Goal: Information Seeking & Learning: Learn about a topic

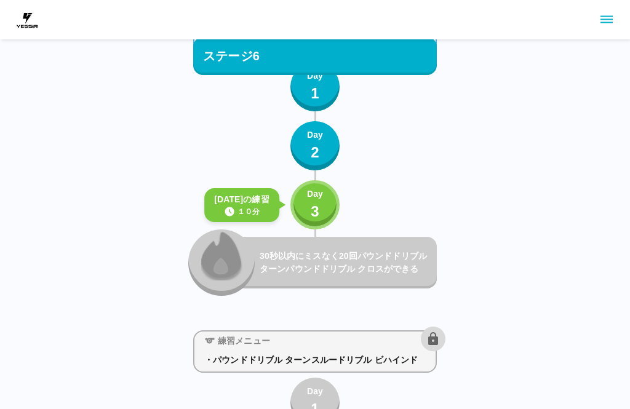
scroll to position [5508, 0]
click at [323, 205] on div "Day 3" at bounding box center [315, 204] width 16 height 35
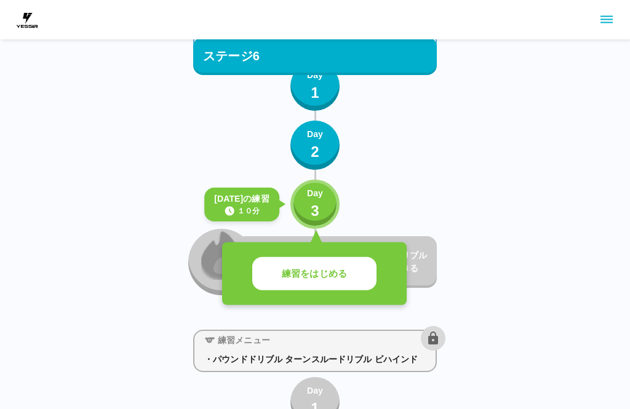
click at [360, 274] on button "練習をはじめる" at bounding box center [314, 274] width 124 height 34
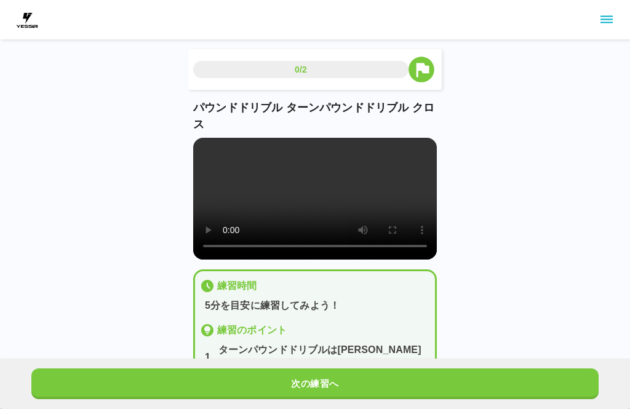
click at [383, 384] on button "次の練習へ" at bounding box center [314, 384] width 567 height 31
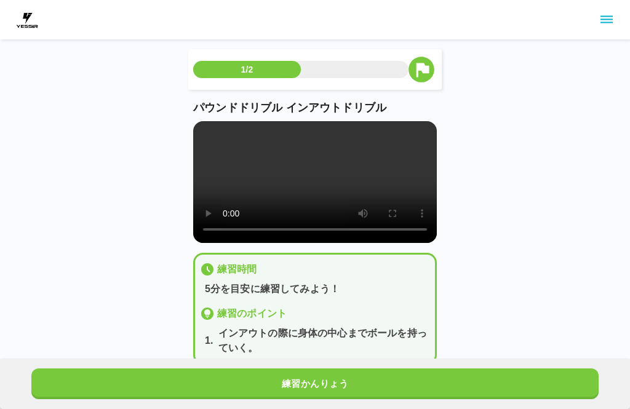
click at [385, 392] on button "練習かんりょう" at bounding box center [314, 384] width 567 height 31
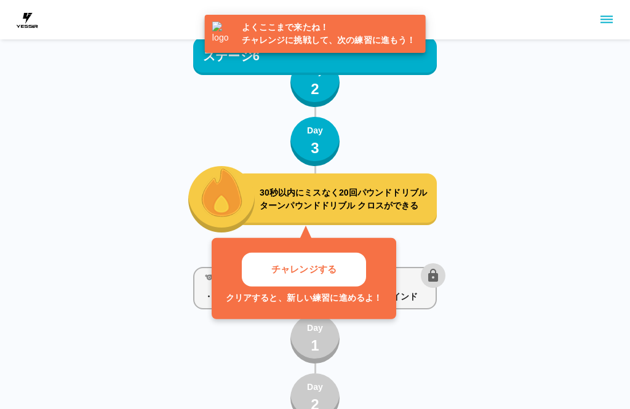
scroll to position [5571, 0]
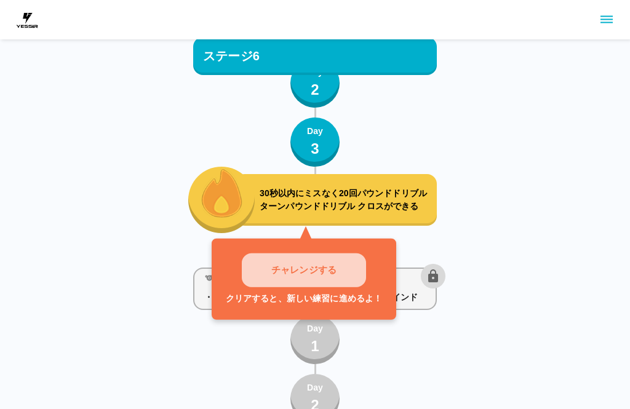
click at [287, 267] on p "チャレンジする" at bounding box center [303, 270] width 65 height 14
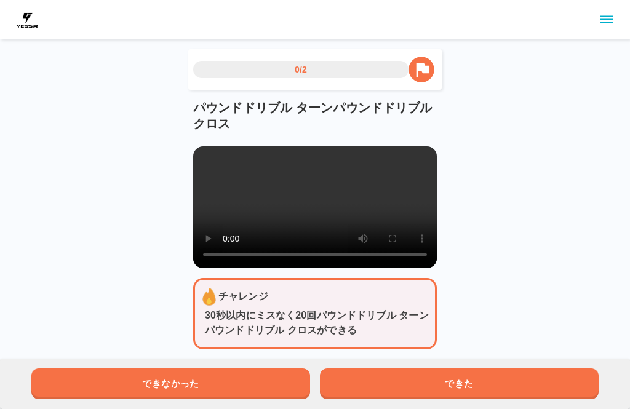
click at [484, 376] on button "できた" at bounding box center [459, 384] width 279 height 31
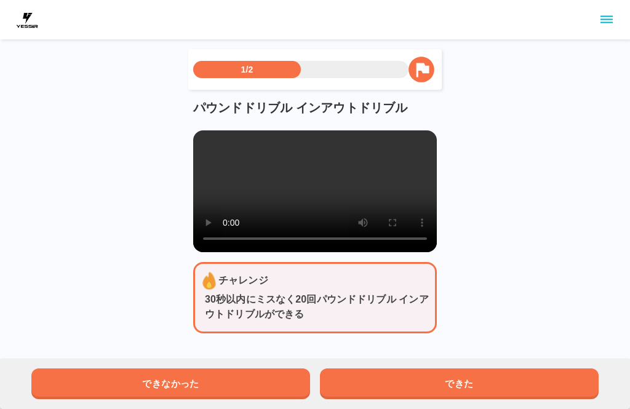
click at [482, 380] on button "できた" at bounding box center [459, 384] width 279 height 31
click at [553, 269] on html "2/2 パウンドドリブル インアウトドリブル チャレンジ 30秒以内にミスなく20回パウンドドリブル インアウトドリブルができる できなかった できた" at bounding box center [315, 206] width 630 height 412
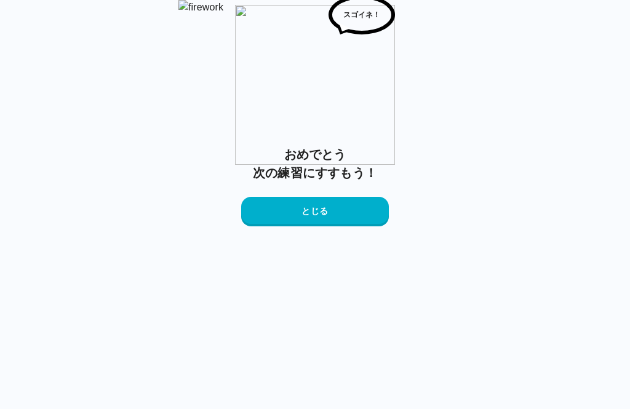
click at [353, 226] on button "とじる" at bounding box center [315, 212] width 148 height 30
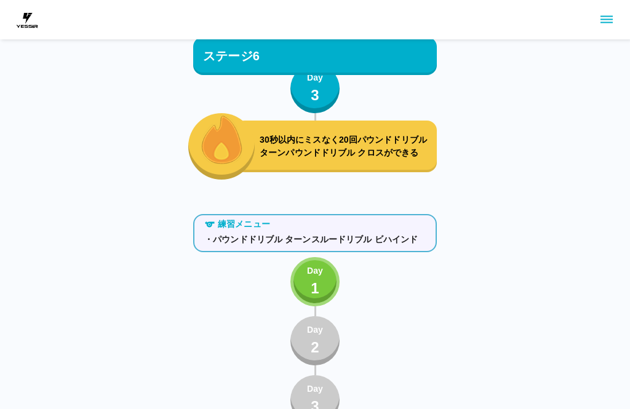
scroll to position [5627, 0]
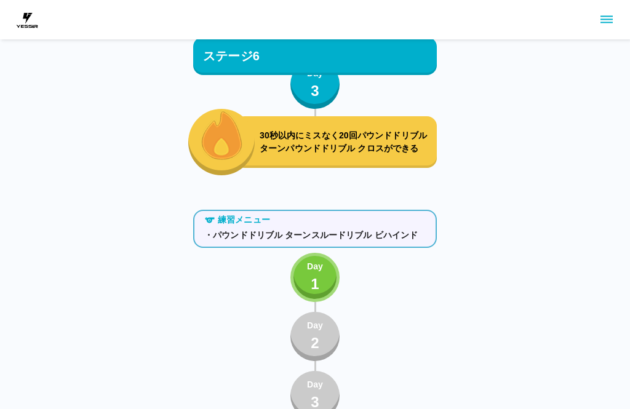
click at [316, 266] on p "Day" at bounding box center [315, 267] width 16 height 13
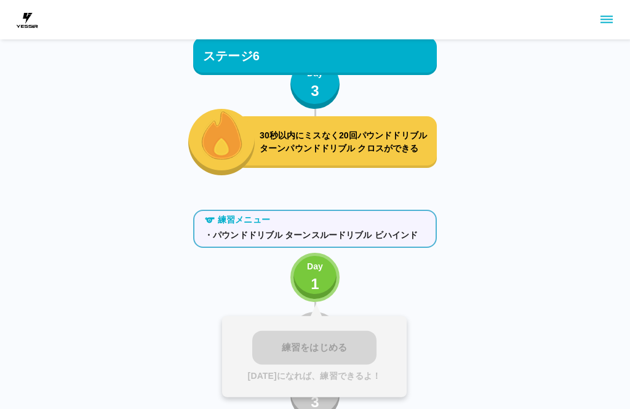
scroll to position [5628, 0]
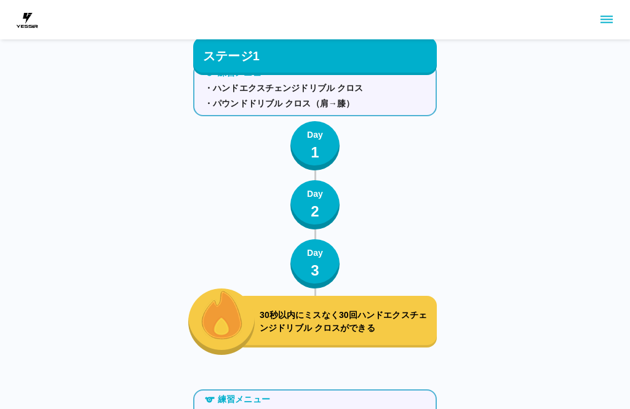
scroll to position [0, 0]
